Goal: Information Seeking & Learning: Learn about a topic

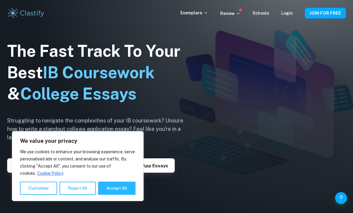
click at [76, 186] on button "Reject All" at bounding box center [78, 188] width 36 height 13
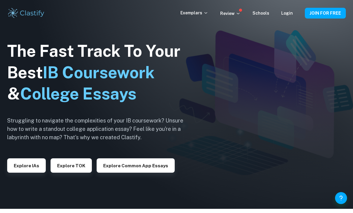
scroll to position [5, 0]
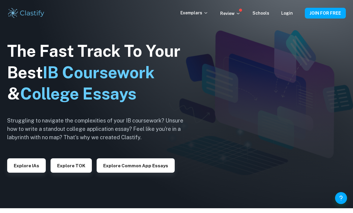
click at [288, 14] on link "Login" at bounding box center [287, 13] width 12 height 5
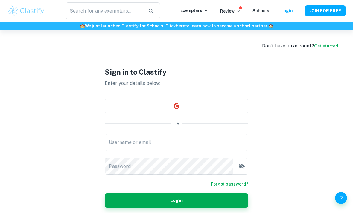
click at [124, 150] on div "Username or email Username or email" at bounding box center [177, 142] width 144 height 17
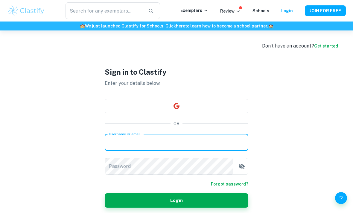
scroll to position [8, 0]
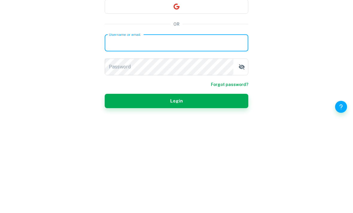
type input "[EMAIL_ADDRESS][DOMAIN_NAME]"
click at [176, 185] on button "Login" at bounding box center [177, 192] width 144 height 14
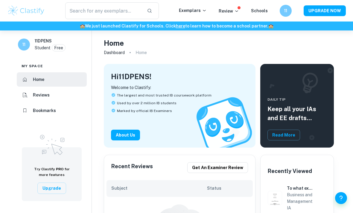
click at [33, 96] on h6 "Reviews" at bounding box center [41, 95] width 17 height 7
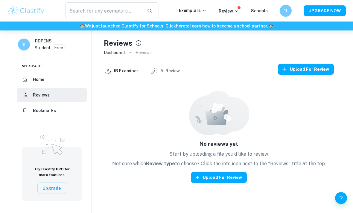
click at [37, 86] on li "Home" at bounding box center [52, 79] width 70 height 14
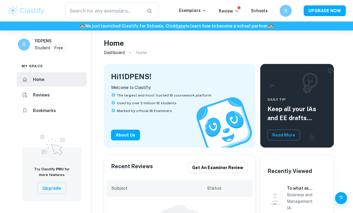
click at [196, 13] on p "Exemplars" at bounding box center [193, 10] width 28 height 7
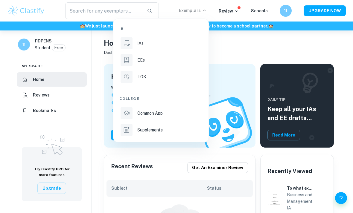
click at [142, 80] on li "TOK" at bounding box center [160, 77] width 83 height 14
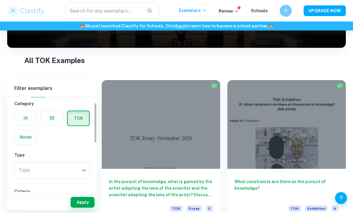
scroll to position [16, 0]
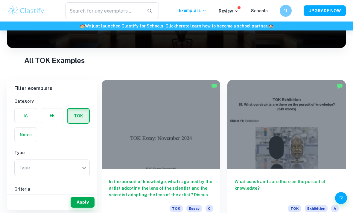
click at [28, 152] on body "We value your privacy We use cookies to enhance your browsing experience, serve…" at bounding box center [176, 44] width 353 height 213
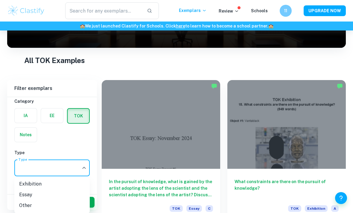
click at [26, 179] on li "Exhibition" at bounding box center [51, 184] width 75 height 11
type input "Exhibition"
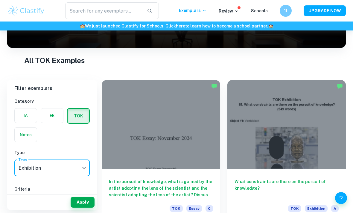
scroll to position [27, 0]
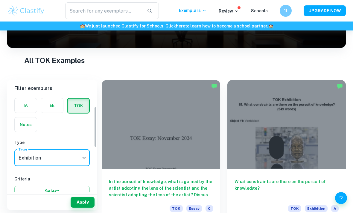
click at [71, 196] on button "Select" at bounding box center [51, 191] width 75 height 11
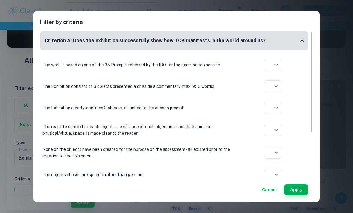
click at [273, 195] on button "Cancel" at bounding box center [270, 190] width 20 height 11
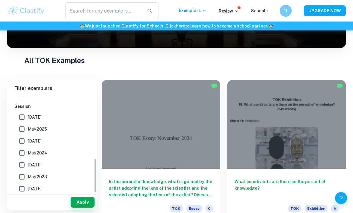
scroll to position [171, 0]
click at [25, 129] on input "May 2025" at bounding box center [22, 129] width 12 height 12
checkbox input "true"
click at [27, 153] on input "May 2024" at bounding box center [22, 153] width 12 height 12
checkbox input "true"
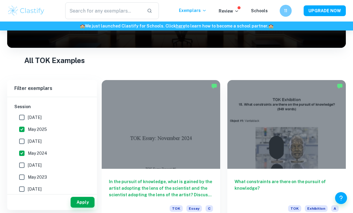
click at [85, 208] on button "Apply" at bounding box center [83, 202] width 24 height 11
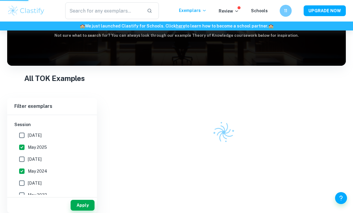
scroll to position [71, 0]
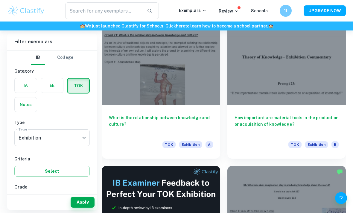
scroll to position [183, 0]
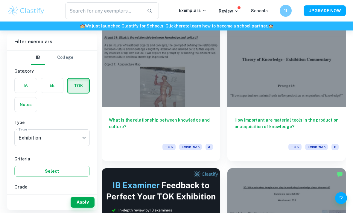
click at [143, 89] on div at bounding box center [161, 63] width 118 height 89
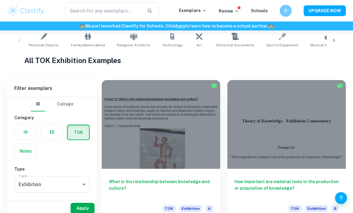
scroll to position [118, 0]
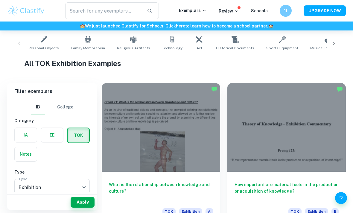
click at [146, 179] on div "What is the relationship between knowledge and culture? TOK Exhibition A" at bounding box center [161, 199] width 118 height 54
click at [165, 140] on div at bounding box center [161, 127] width 118 height 89
click at [139, 186] on h6 "What is the relationship between knowledge and culture?" at bounding box center [161, 192] width 104 height 20
click at [152, 108] on div at bounding box center [161, 127] width 118 height 89
click at [137, 172] on div "What is the relationship between knowledge and culture? TOK Exhibition A" at bounding box center [161, 199] width 118 height 54
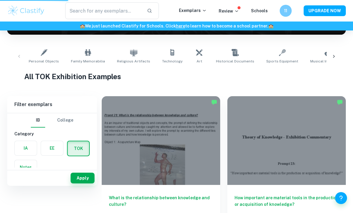
scroll to position [160, 0]
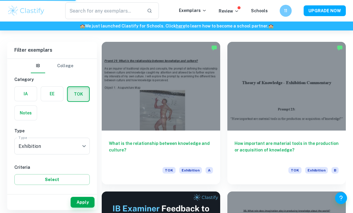
click at [158, 124] on div at bounding box center [161, 86] width 118 height 89
click at [130, 149] on h6 "What is the relationship between knowledge and culture?" at bounding box center [161, 150] width 104 height 20
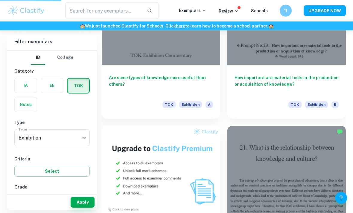
scroll to position [609, 0]
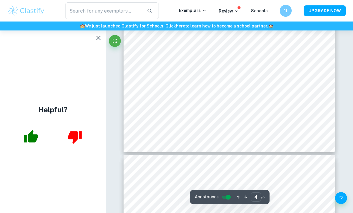
scroll to position [1013, 0]
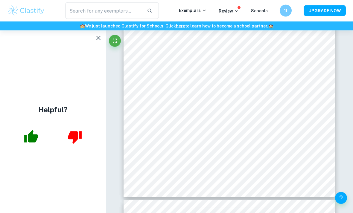
click at [98, 43] on button "button" at bounding box center [98, 38] width 12 height 12
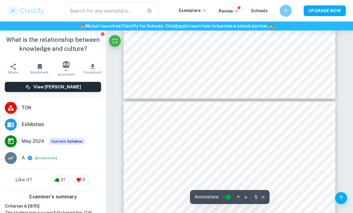
type input "4"
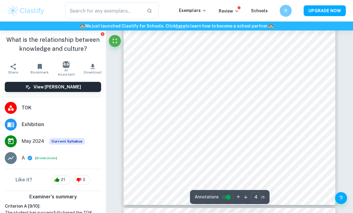
scroll to position [951, 0]
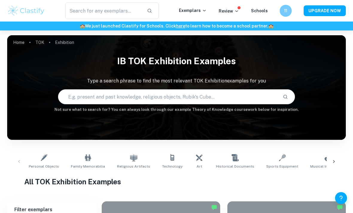
click at [34, 8] on img at bounding box center [26, 11] width 38 height 12
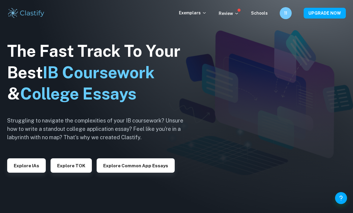
click at [331, 10] on button "UPGRADE NOW" at bounding box center [325, 13] width 42 height 11
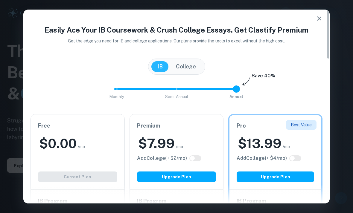
click at [319, 20] on icon "button" at bounding box center [318, 18] width 7 height 7
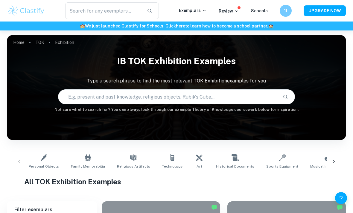
click at [289, 11] on h6 "11" at bounding box center [285, 10] width 7 height 7
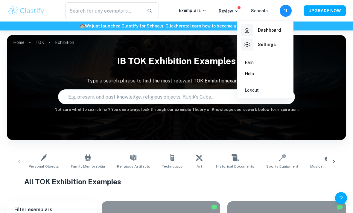
click at [263, 86] on li "Logout" at bounding box center [265, 90] width 51 height 11
